Goal: Information Seeking & Learning: Learn about a topic

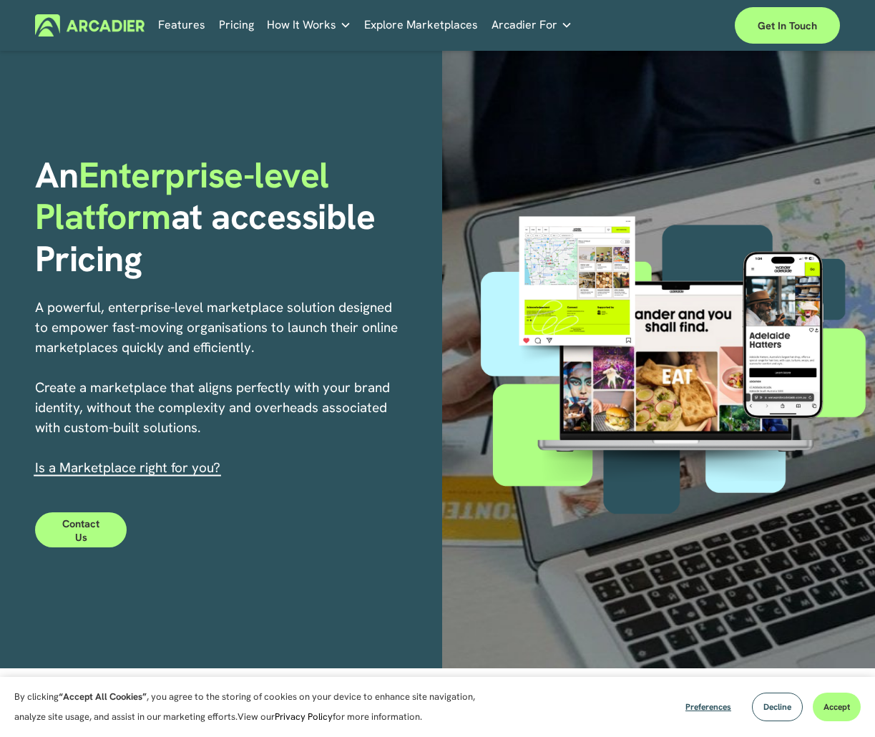
click at [239, 27] on link "Pricing" at bounding box center [236, 25] width 35 height 22
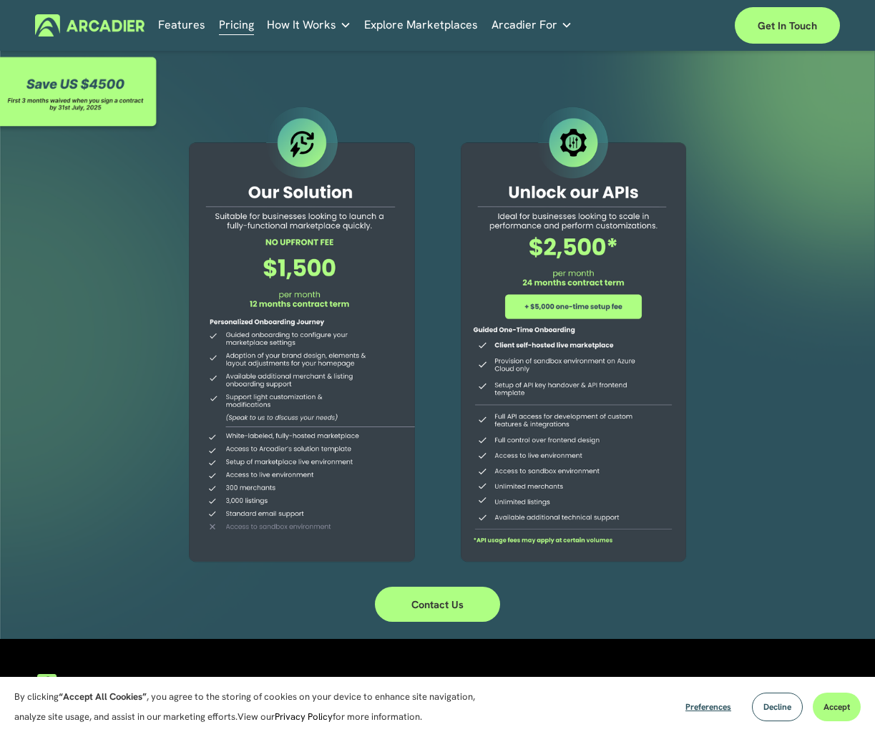
click at [182, 29] on link "Features" at bounding box center [181, 25] width 47 height 22
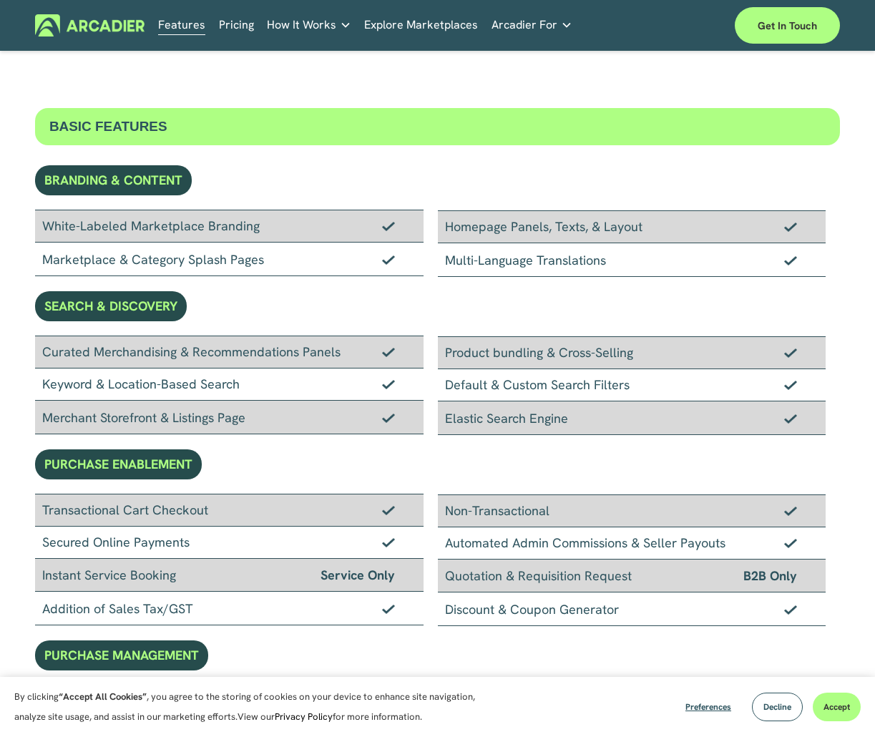
click at [316, 31] on span "How It Works" at bounding box center [301, 25] width 69 height 20
click at [394, 23] on link "Explore Marketplaces" at bounding box center [421, 25] width 114 height 22
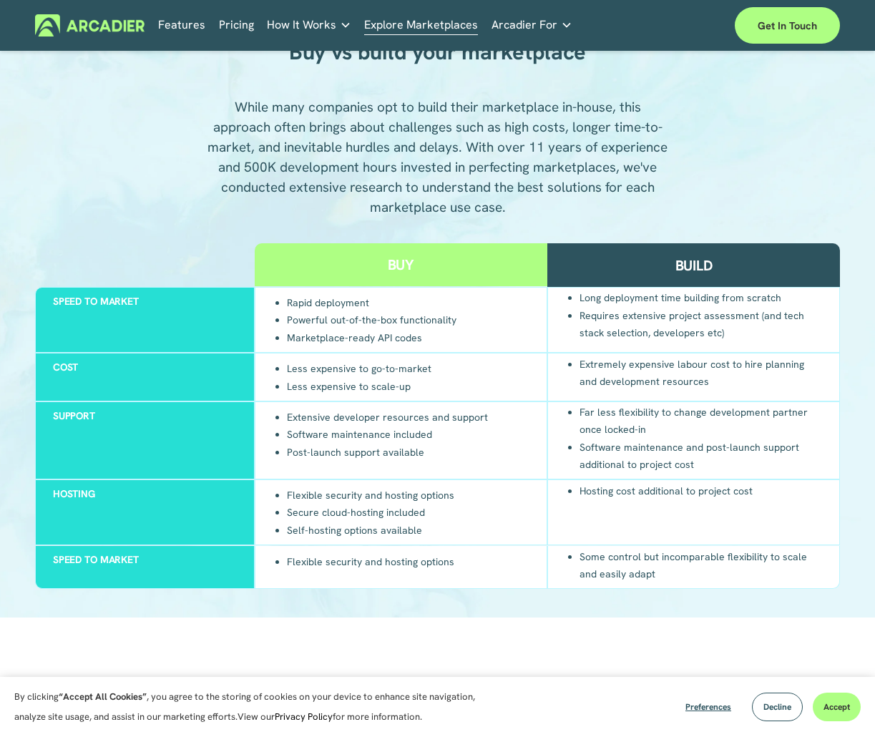
scroll to position [230, 0]
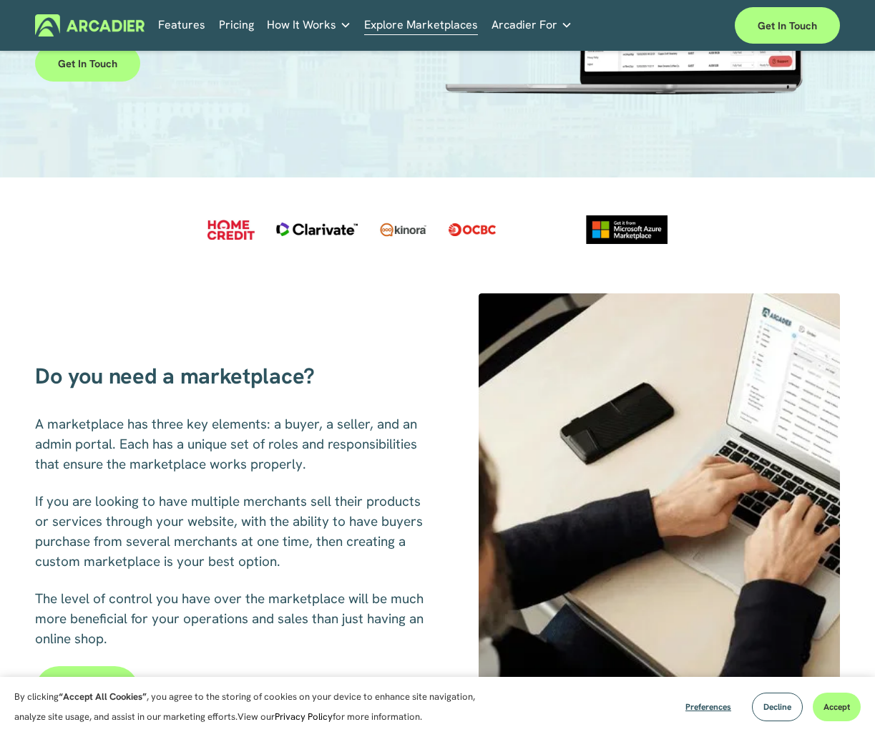
click at [82, 11] on div "Features Pricing How It Works Partners" at bounding box center [437, 25] width 805 height 37
click at [90, 21] on img at bounding box center [90, 25] width 110 height 22
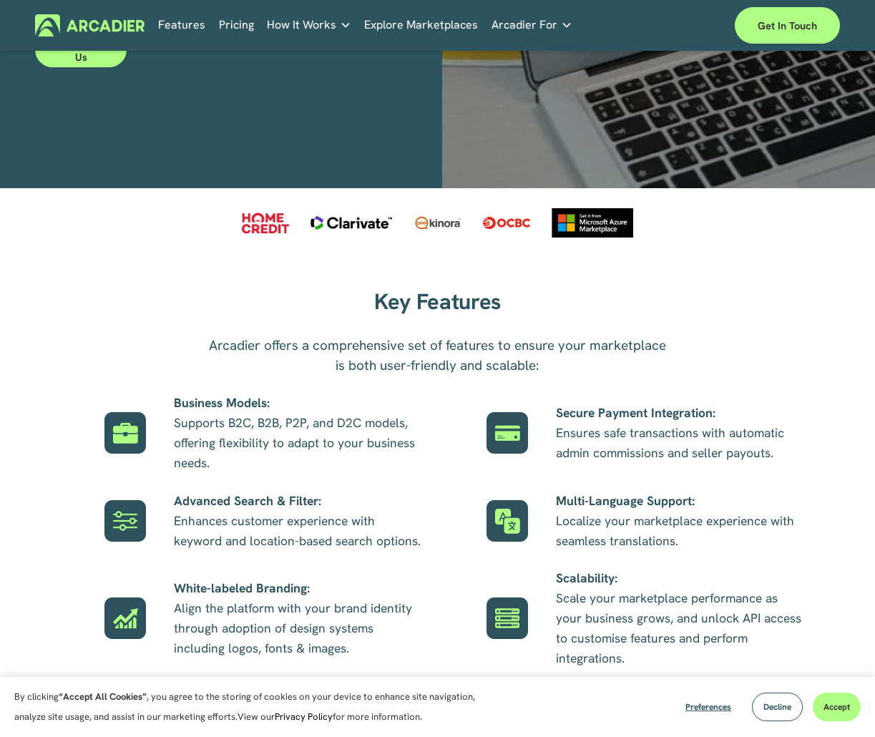
scroll to position [1190, 0]
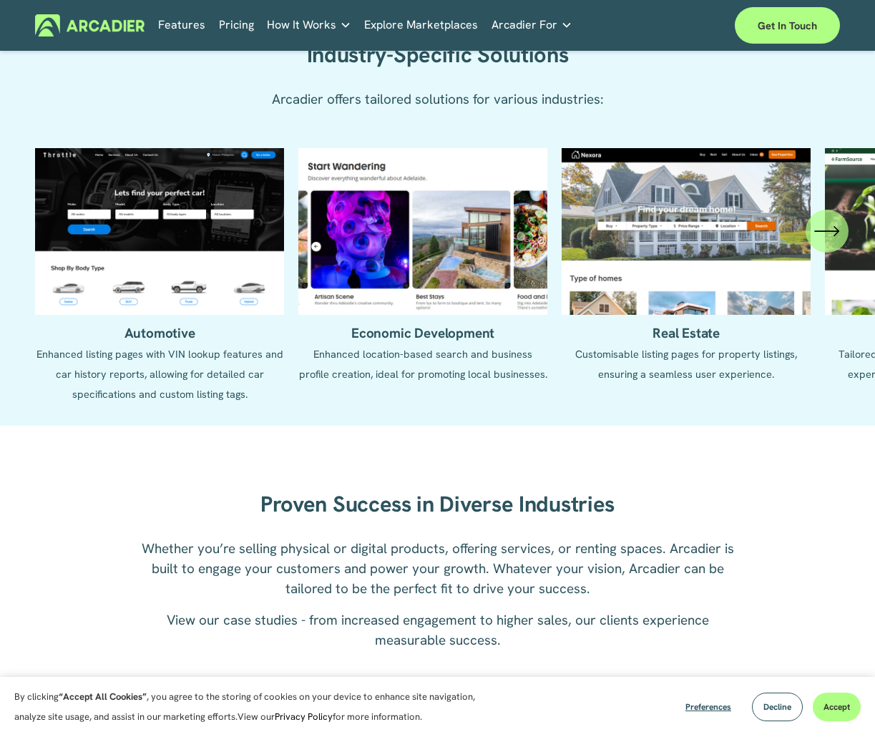
click at [831, 246] on div "\a \a \a Next\a \a" at bounding box center [827, 231] width 43 height 43
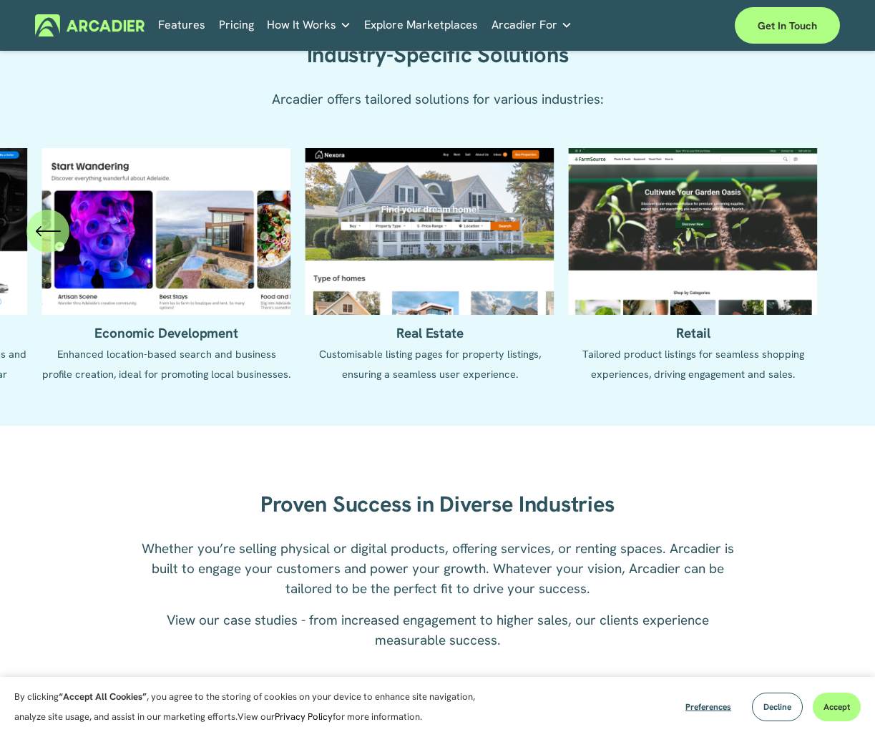
click at [833, 239] on ul "Automotive Enhanced listing pages with VIN lookup features and car history repo…" at bounding box center [437, 276] width 805 height 256
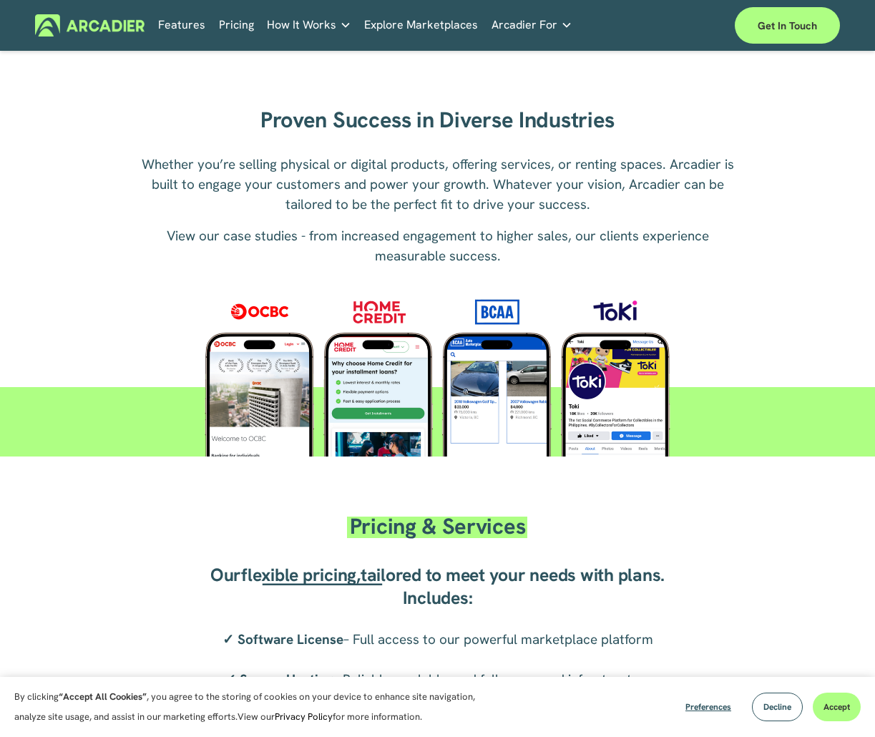
scroll to position [643, 0]
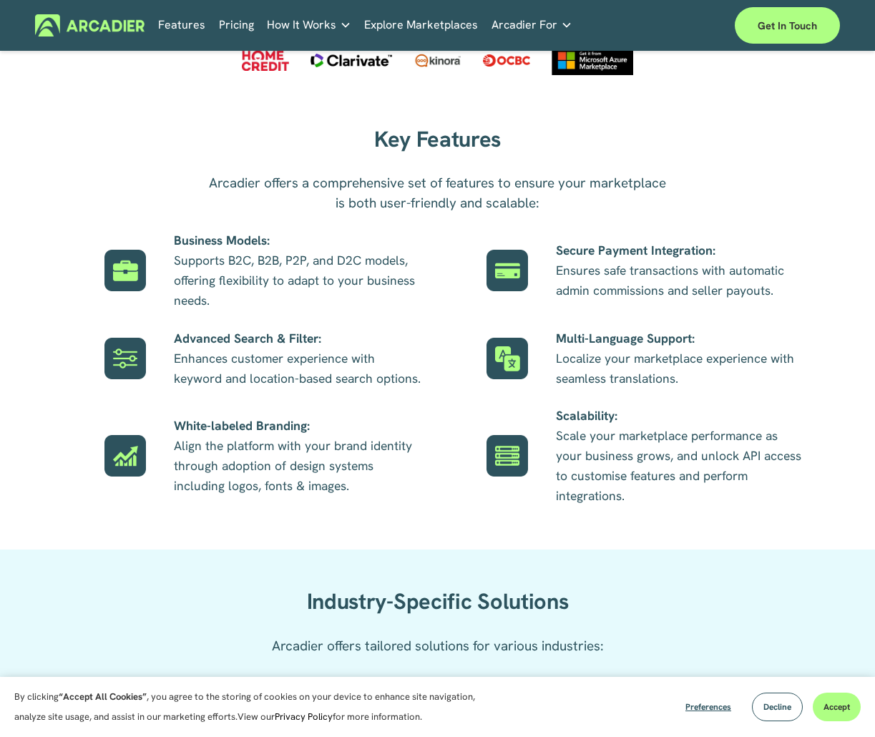
click at [79, 27] on img at bounding box center [90, 25] width 110 height 22
